Goal: Transaction & Acquisition: Book appointment/travel/reservation

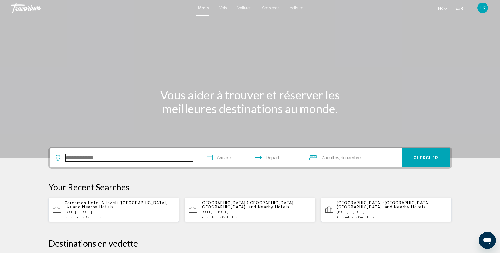
click at [116, 157] on input "Search widget" at bounding box center [129, 158] width 128 height 8
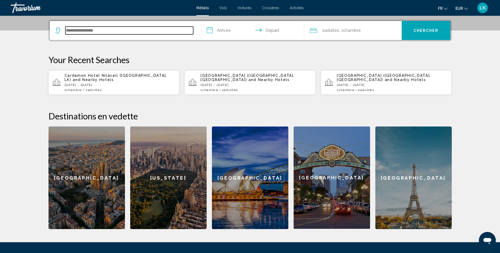
scroll to position [130, 0]
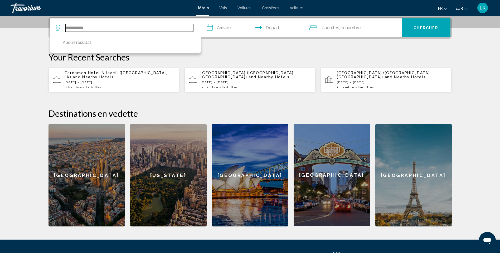
drag, startPoint x: 110, startPoint y: 32, endPoint x: 0, endPoint y: 28, distance: 110.4
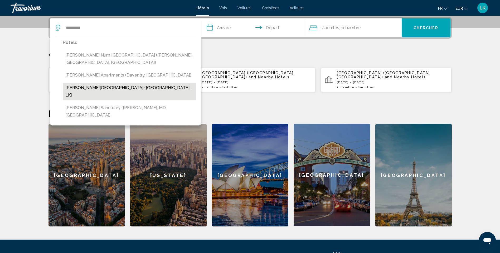
click at [114, 83] on button "[PERSON_NAME][GEOGRAPHIC_DATA] ([GEOGRAPHIC_DATA], LK)" at bounding box center [129, 91] width 133 height 17
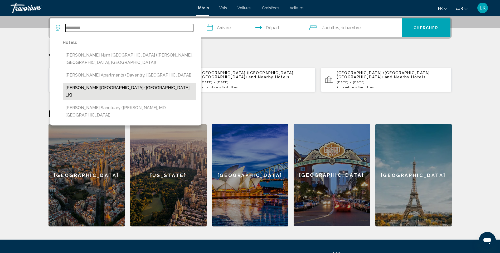
type input "**********"
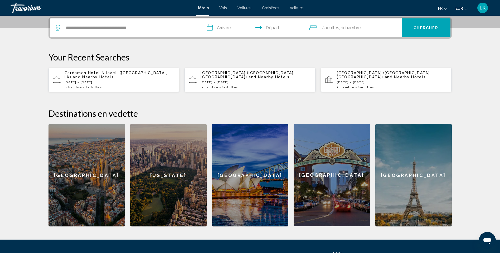
click at [222, 29] on input "**********" at bounding box center [253, 28] width 105 height 21
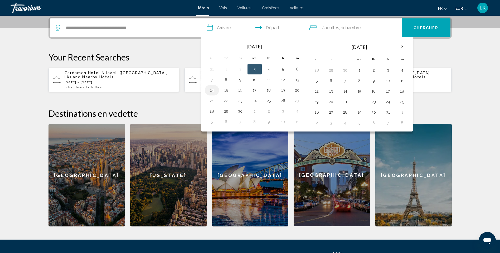
click at [215, 92] on button "14" at bounding box center [212, 90] width 8 height 7
click at [221, 92] on td "15" at bounding box center [226, 90] width 14 height 11
click at [225, 91] on button "15" at bounding box center [226, 90] width 8 height 7
type input "**********"
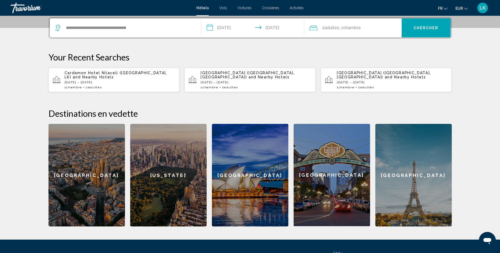
click at [434, 34] on button "Chercher" at bounding box center [425, 27] width 49 height 19
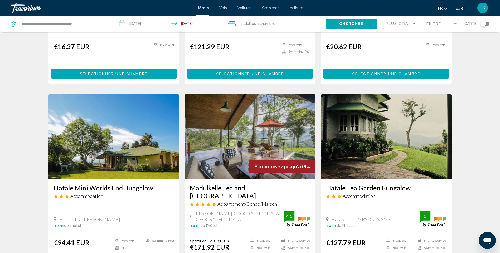
scroll to position [342, 0]
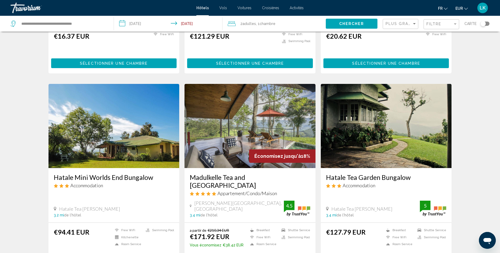
click at [225, 133] on img "Main content" at bounding box center [249, 126] width 131 height 84
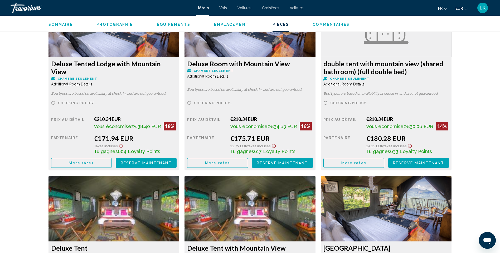
scroll to position [764, 0]
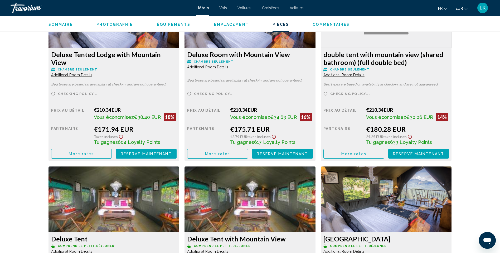
click at [87, 157] on button "More rates" at bounding box center [81, 154] width 61 height 10
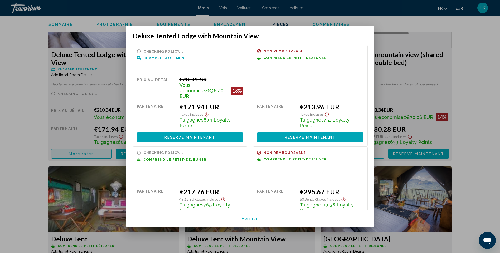
scroll to position [0, 0]
click at [487, 95] on div at bounding box center [250, 126] width 500 height 253
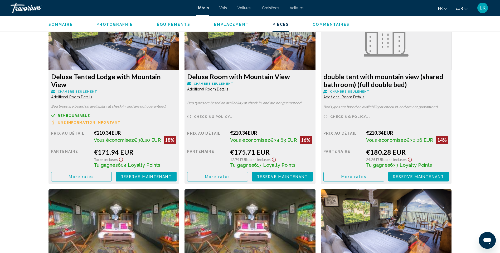
scroll to position [711, 0]
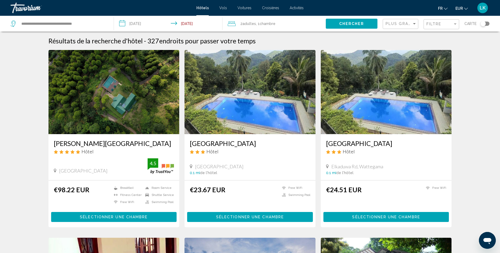
click at [85, 110] on img "Main content" at bounding box center [113, 92] width 131 height 84
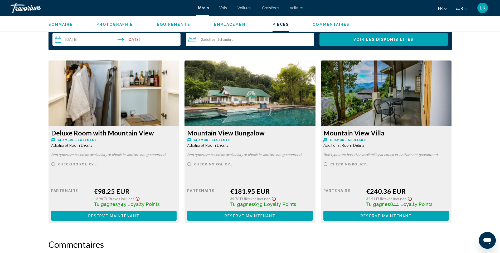
scroll to position [685, 0]
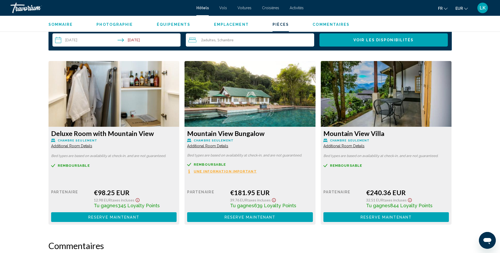
click at [58, 145] on span "Additional Room Details" at bounding box center [71, 146] width 41 height 4
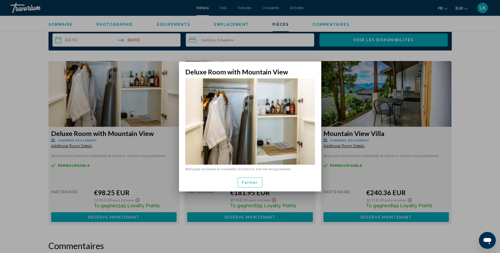
click at [255, 186] on button "Fermer" at bounding box center [250, 183] width 25 height 10
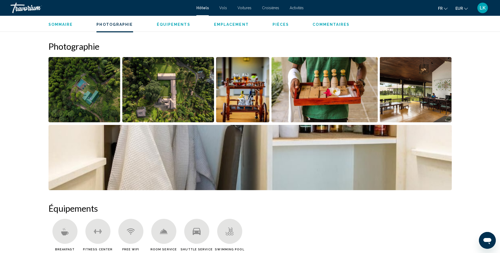
scroll to position [105, 0]
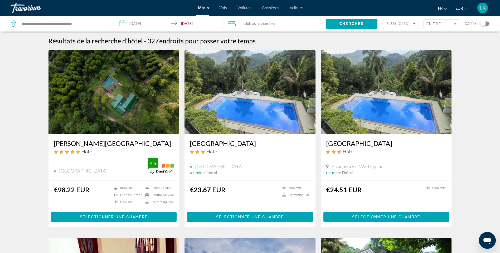
scroll to position [53, 0]
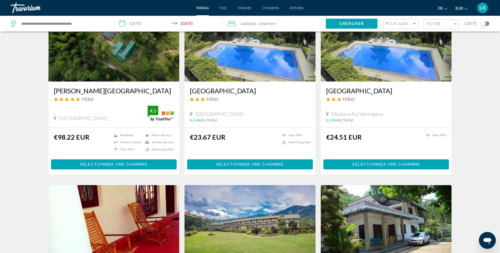
click at [221, 44] on img "Main content" at bounding box center [249, 39] width 131 height 84
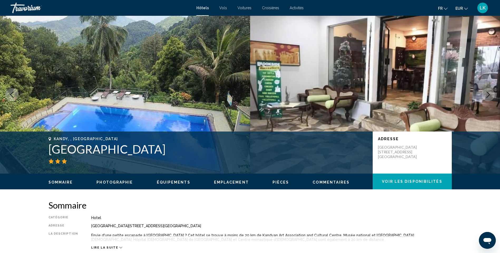
click at [489, 96] on icon "Next image" at bounding box center [488, 95] width 6 height 6
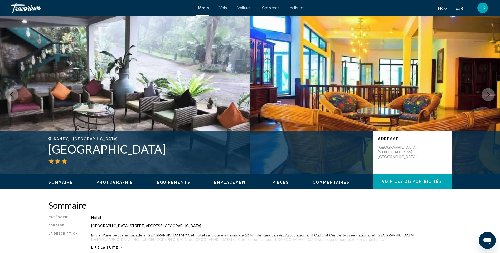
click at [489, 96] on icon "Next image" at bounding box center [488, 95] width 6 height 6
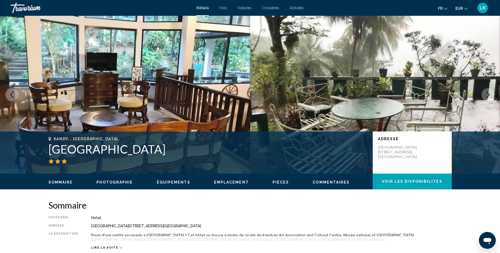
click at [489, 96] on icon "Next image" at bounding box center [488, 95] width 6 height 6
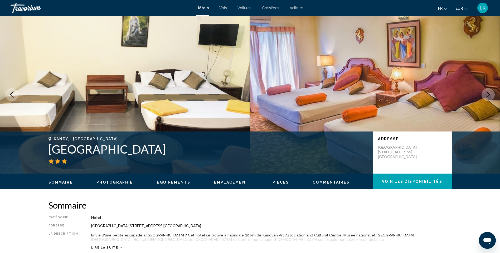
click at [489, 96] on icon "Next image" at bounding box center [488, 95] width 6 height 6
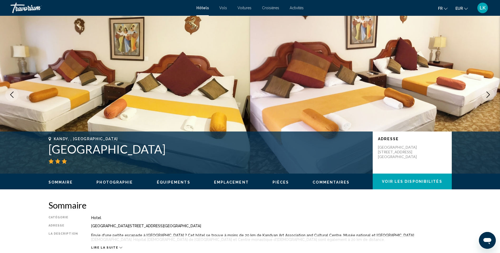
click at [489, 96] on icon "Next image" at bounding box center [488, 95] width 6 height 6
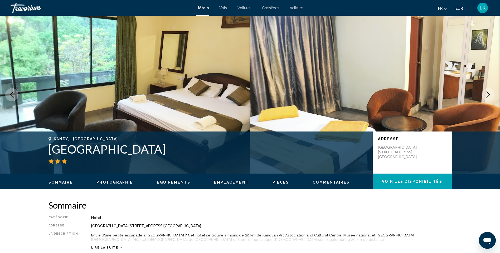
click at [489, 96] on icon "Next image" at bounding box center [488, 95] width 6 height 6
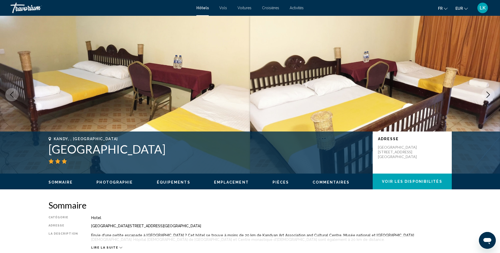
click at [489, 96] on icon "Next image" at bounding box center [488, 95] width 6 height 6
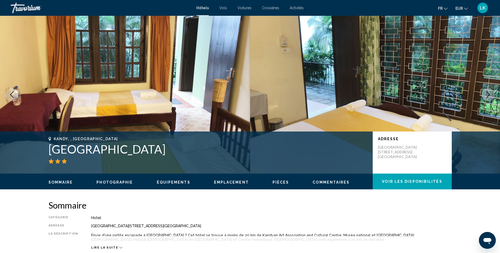
click at [489, 96] on icon "Next image" at bounding box center [488, 95] width 6 height 6
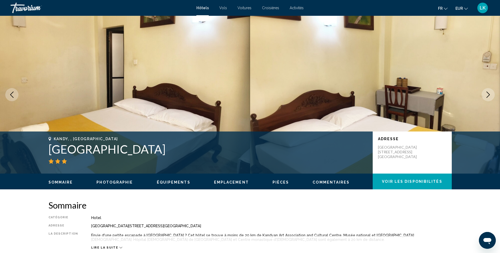
click at [489, 96] on icon "Next image" at bounding box center [488, 95] width 6 height 6
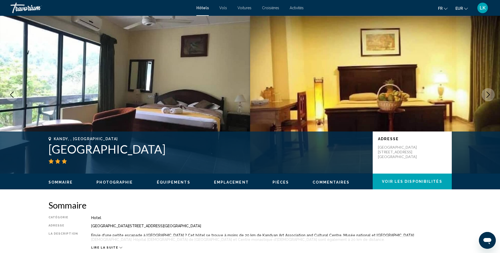
click at [489, 96] on icon "Next image" at bounding box center [488, 95] width 6 height 6
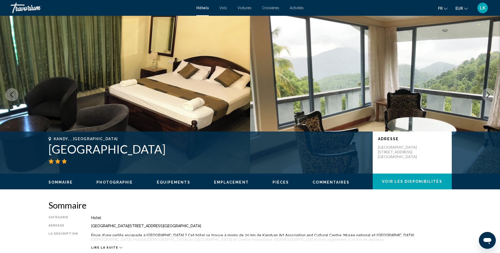
click at [489, 96] on icon "Next image" at bounding box center [488, 95] width 6 height 6
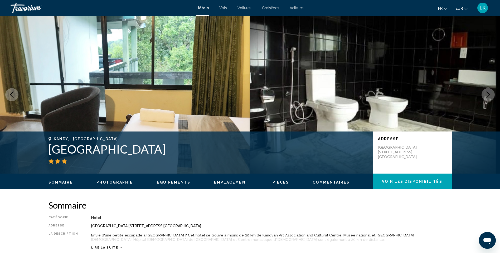
click at [489, 96] on icon "Next image" at bounding box center [488, 95] width 6 height 6
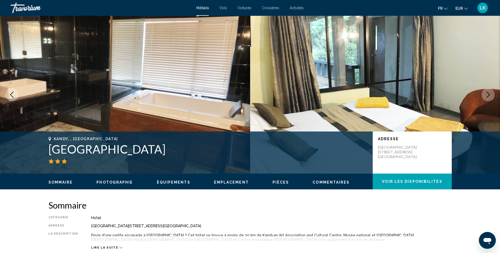
click at [489, 96] on icon "Next image" at bounding box center [488, 95] width 6 height 6
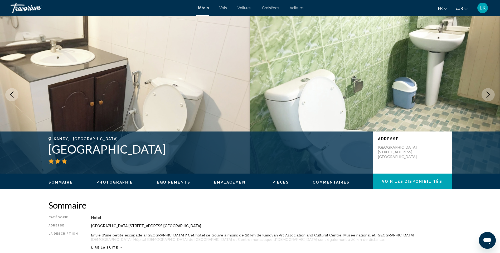
click at [489, 96] on icon "Next image" at bounding box center [488, 95] width 6 height 6
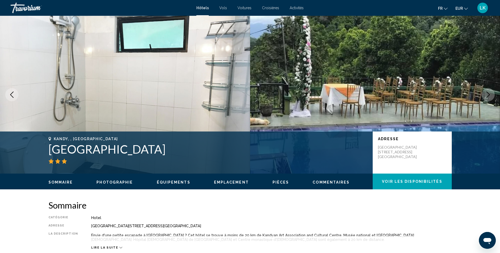
click at [489, 96] on icon "Next image" at bounding box center [488, 95] width 6 height 6
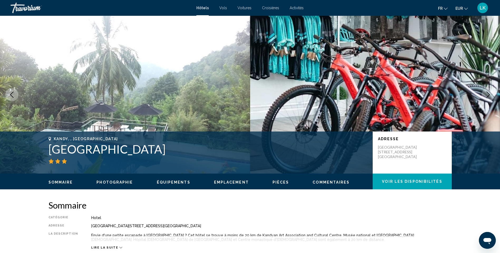
click at [489, 96] on icon "Next image" at bounding box center [488, 95] width 6 height 6
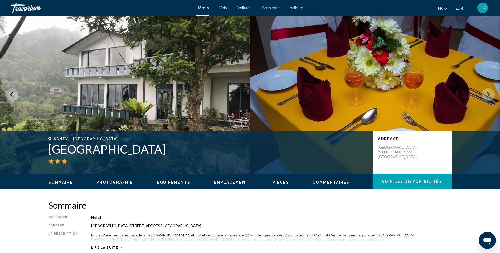
click at [489, 96] on icon "Next image" at bounding box center [488, 95] width 6 height 6
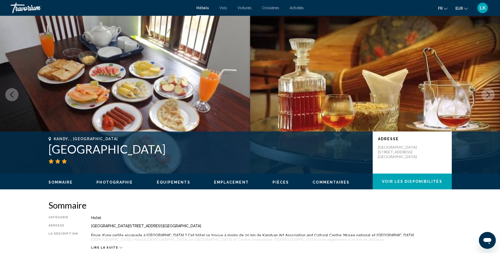
click at [489, 96] on icon "Next image" at bounding box center [488, 95] width 6 height 6
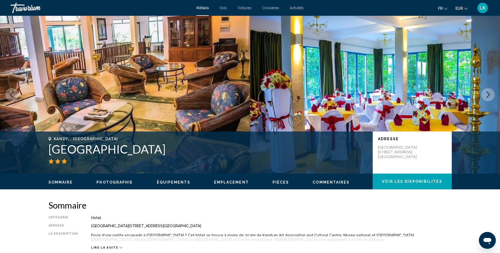
click at [489, 96] on icon "Next image" at bounding box center [488, 95] width 6 height 6
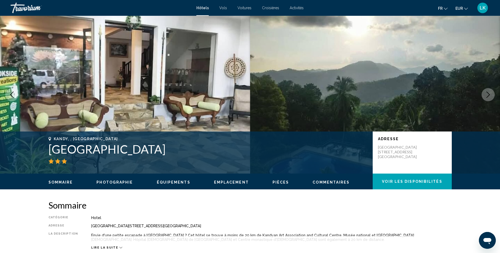
click at [489, 96] on icon "Next image" at bounding box center [488, 95] width 6 height 6
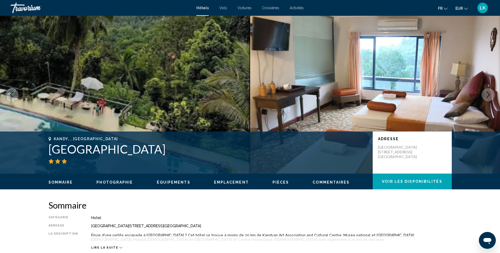
click at [489, 96] on icon "Next image" at bounding box center [488, 95] width 6 height 6
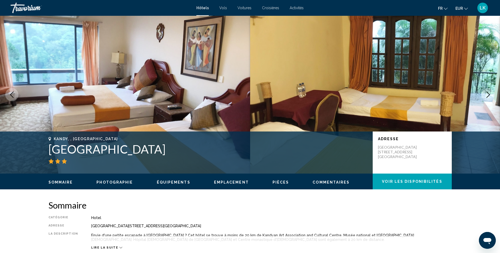
click at [489, 96] on icon "Next image" at bounding box center [488, 95] width 6 height 6
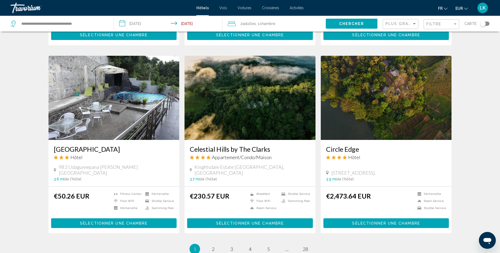
scroll to position [579, 0]
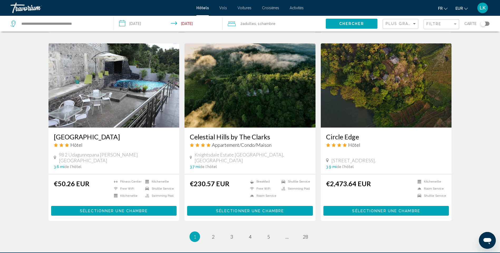
click at [250, 82] on img "Main content" at bounding box center [249, 85] width 131 height 84
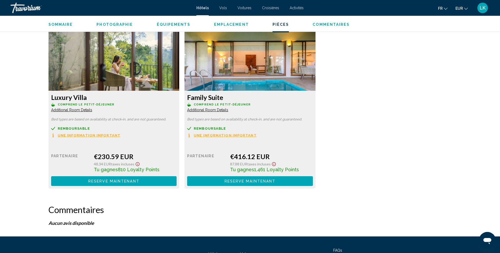
scroll to position [711, 0]
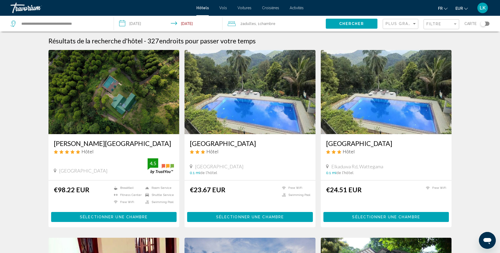
click at [77, 28] on div "**********" at bounding box center [60, 24] width 98 height 16
drag, startPoint x: 87, startPoint y: 25, endPoint x: 91, endPoint y: 25, distance: 3.4
click at [88, 25] on input "**********" at bounding box center [63, 24] width 85 height 8
drag, startPoint x: 96, startPoint y: 25, endPoint x: -1, endPoint y: 24, distance: 96.9
click at [0, 24] on html "**********" at bounding box center [250, 126] width 500 height 253
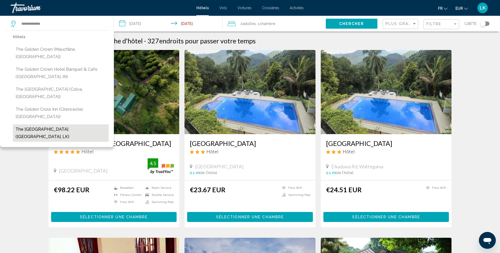
click at [58, 125] on button "The [GEOGRAPHIC_DATA] ([GEOGRAPHIC_DATA], LK)" at bounding box center [61, 133] width 96 height 17
type input "**********"
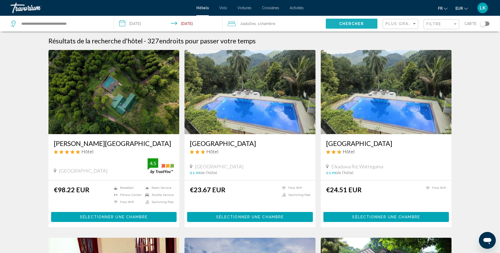
click at [339, 22] on button "Chercher" at bounding box center [352, 24] width 52 height 10
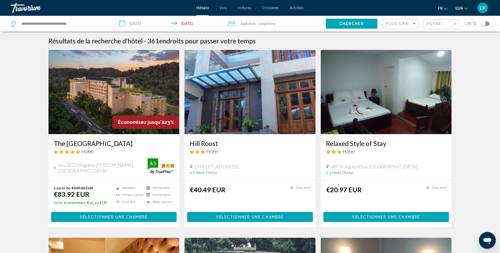
click at [87, 109] on img "Main content" at bounding box center [113, 92] width 131 height 84
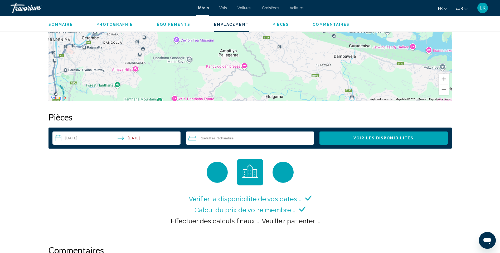
scroll to position [685, 0]
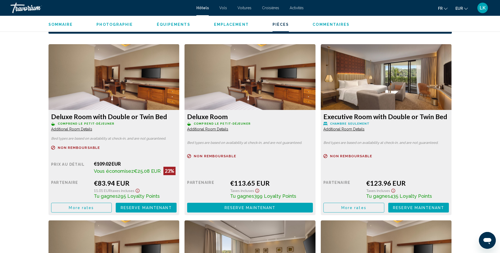
scroll to position [711, 0]
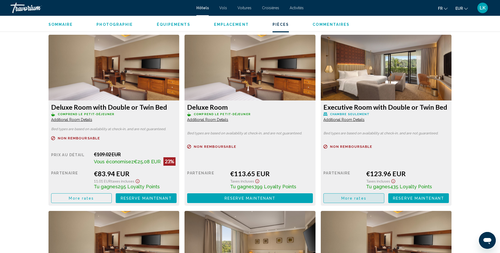
click at [346, 197] on span "More rates" at bounding box center [353, 198] width 25 height 4
